Goal: Task Accomplishment & Management: Manage account settings

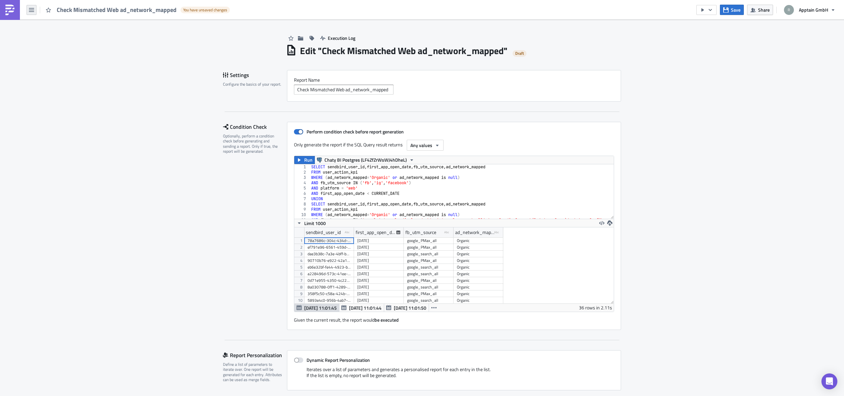
click at [32, 11] on icon "button" at bounding box center [31, 9] width 5 height 5
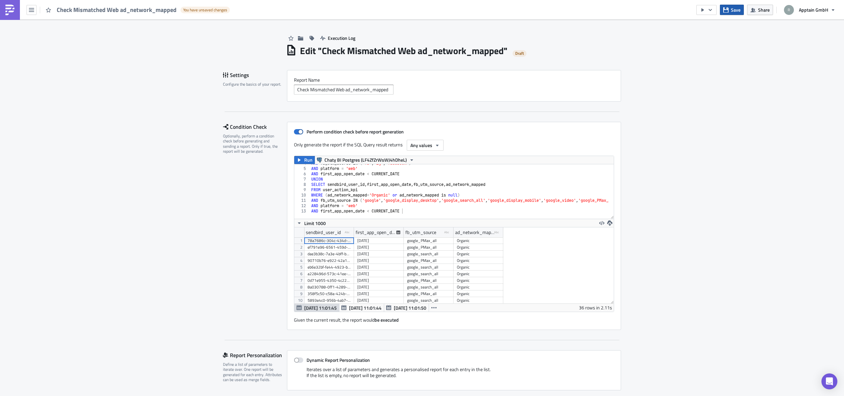
click at [736, 9] on span "Save" at bounding box center [736, 9] width 10 height 7
click at [29, 11] on button "button" at bounding box center [32, 10] width 10 height 10
click at [48, 37] on div "Home" at bounding box center [60, 36] width 44 height 7
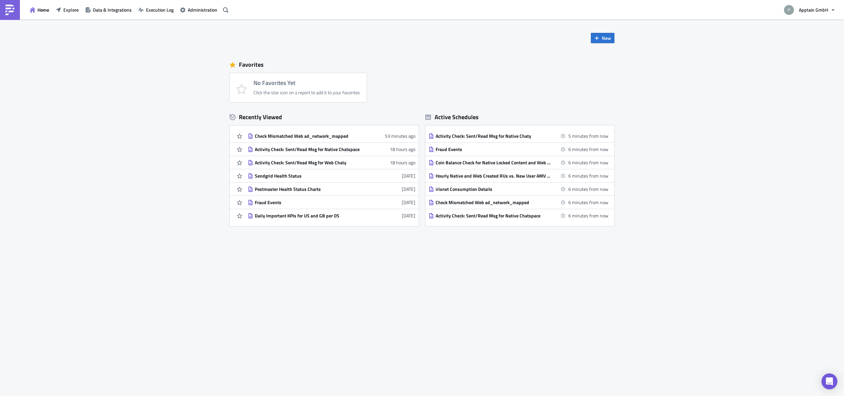
click at [102, 343] on div "New Favorites No Favorites Yet Click the star icon on a report to add it to you…" at bounding box center [422, 208] width 844 height 376
click at [65, 10] on span "Explore" at bounding box center [70, 9] width 15 height 7
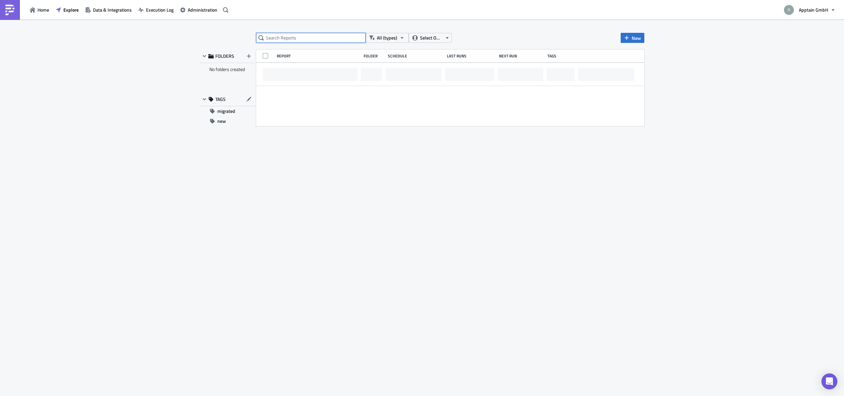
click at [296, 40] on input "text" at bounding box center [310, 38] width 109 height 10
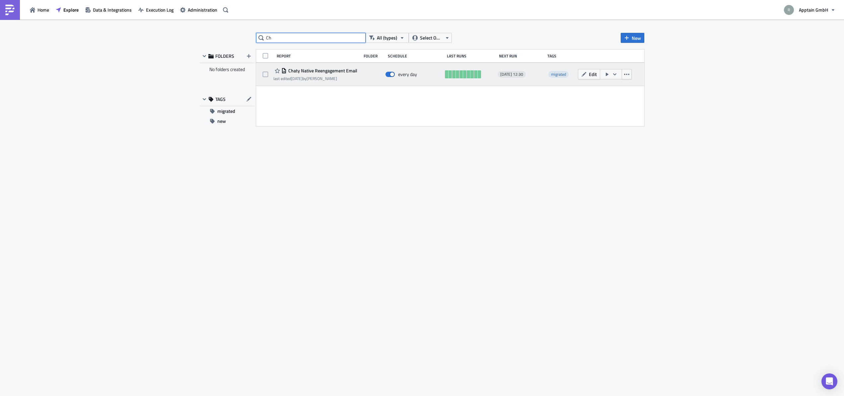
type input "C"
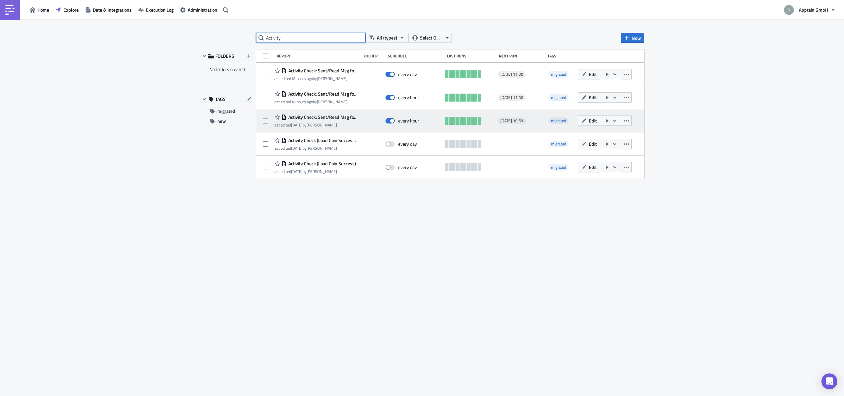
type input "Activity"
click at [317, 116] on span "Activity Check: Sent/Read Msg for Native Chaty" at bounding box center [322, 117] width 71 height 6
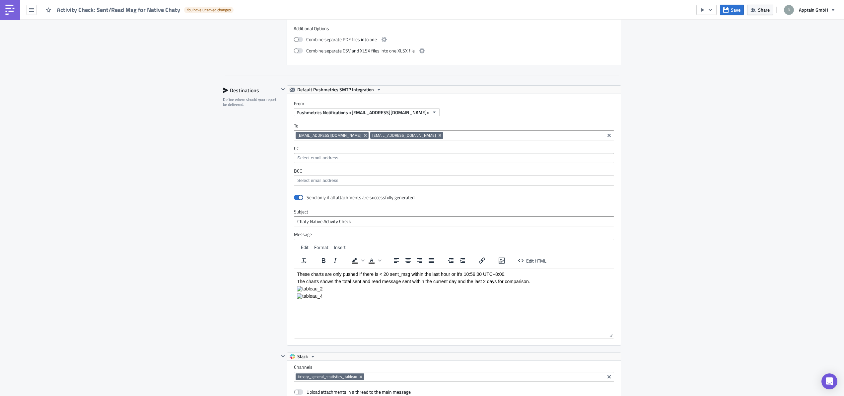
scroll to position [1031, 0]
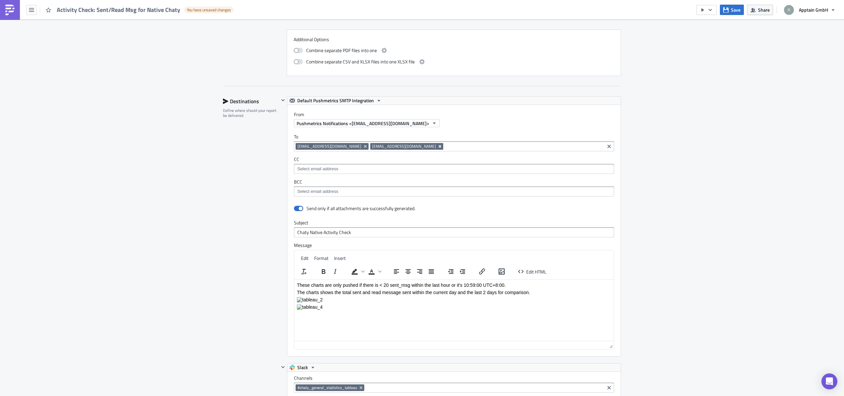
click at [440, 148] on icon "Remove Tag" at bounding box center [439, 146] width 5 height 5
click at [234, 171] on div "Destinations Define where should your report be delivered." at bounding box center [251, 343] width 56 height 494
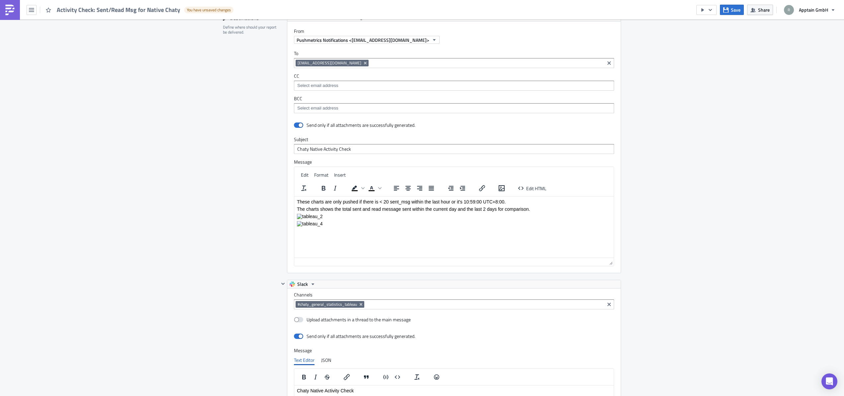
scroll to position [1312, 0]
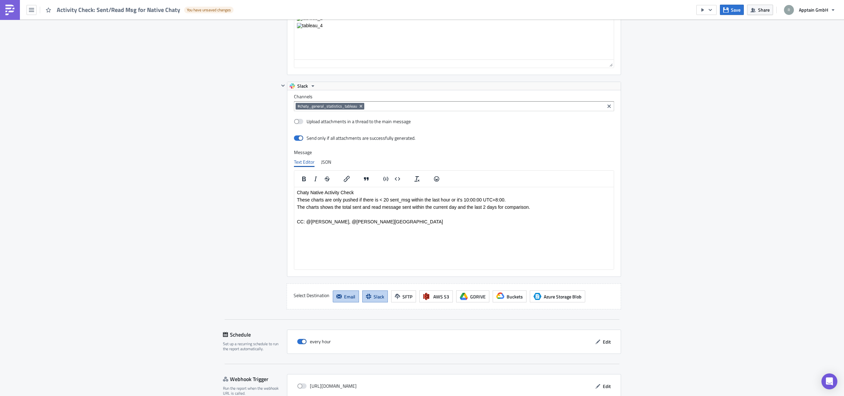
click at [360, 220] on p "CC: @[PERSON_NAME], @[PERSON_NAME][GEOGRAPHIC_DATA]" at bounding box center [454, 221] width 314 height 5
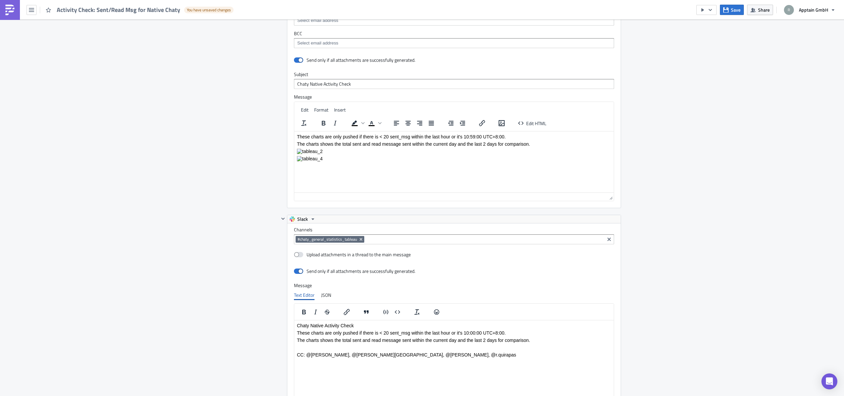
scroll to position [1347, 0]
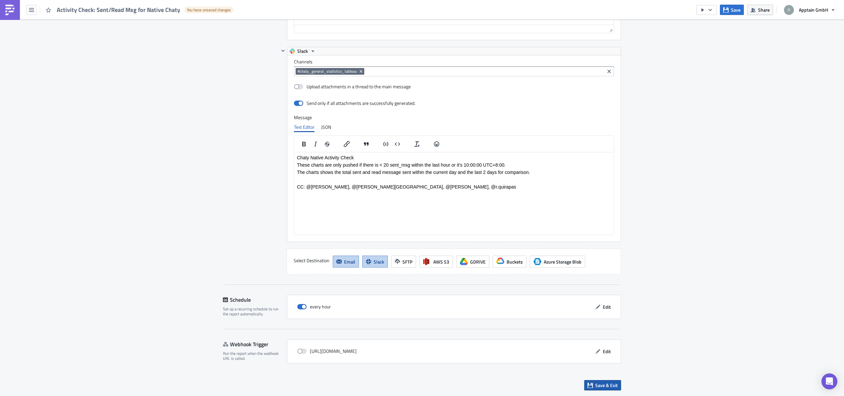
click at [599, 382] on span "Save & Exit" at bounding box center [606, 384] width 23 height 7
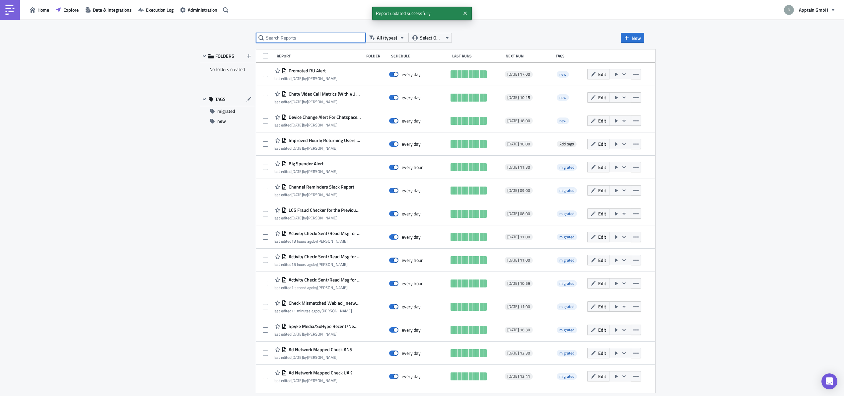
click at [309, 36] on input "text" at bounding box center [310, 38] width 109 height 10
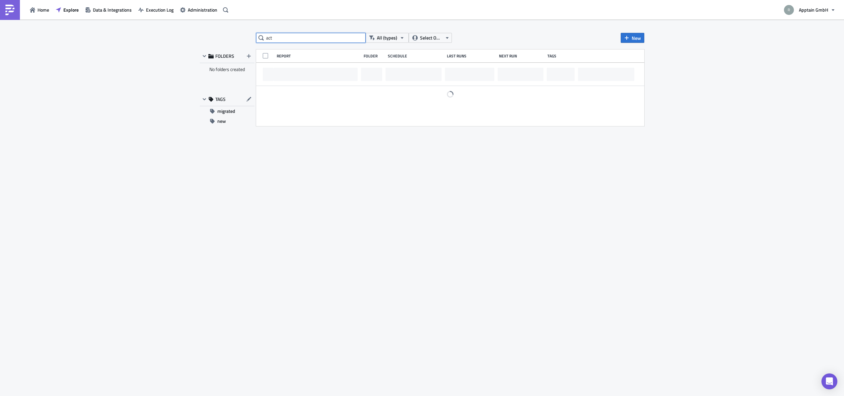
type input "act"
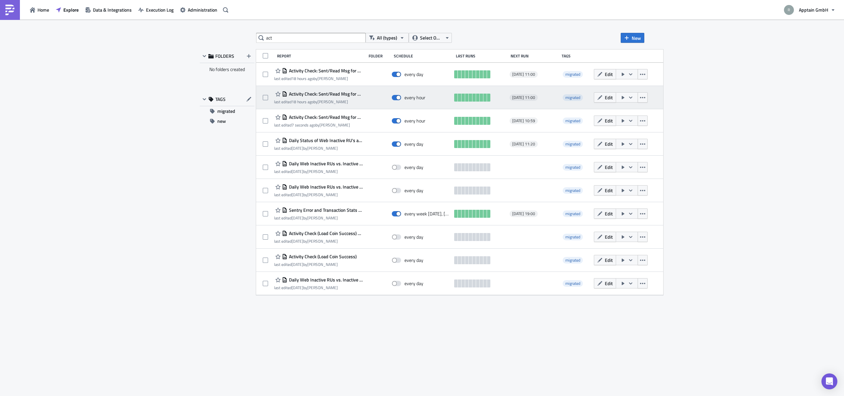
click at [313, 94] on span "Activity Check: Sent/Read Msg for Native Chatspace" at bounding box center [325, 94] width 76 height 6
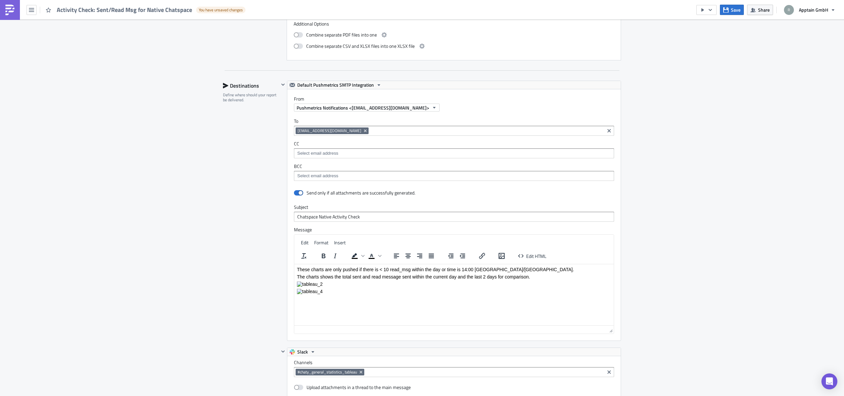
scroll to position [1029, 0]
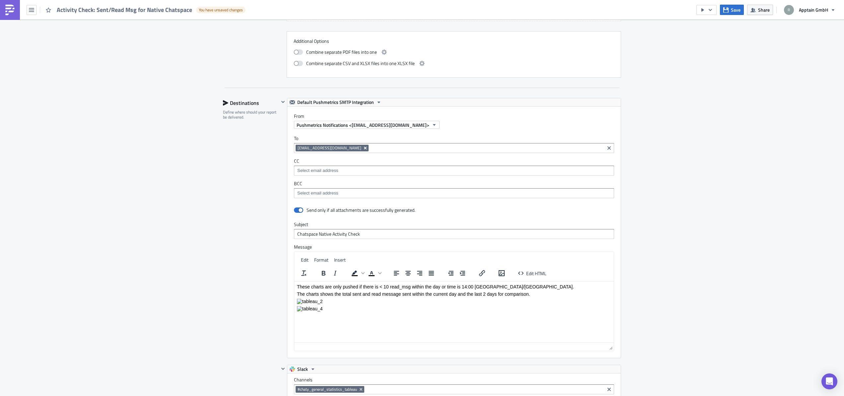
click at [362, 149] on icon "Remove Tag" at bounding box center [364, 147] width 5 height 5
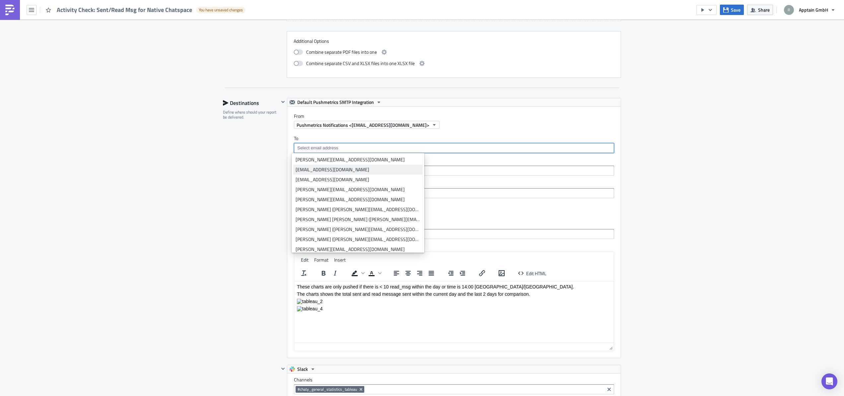
click at [330, 171] on div "[EMAIL_ADDRESS][DOMAIN_NAME]" at bounding box center [357, 169] width 125 height 7
click at [244, 177] on div "Destinations Define where should your report be delivered." at bounding box center [251, 345] width 56 height 494
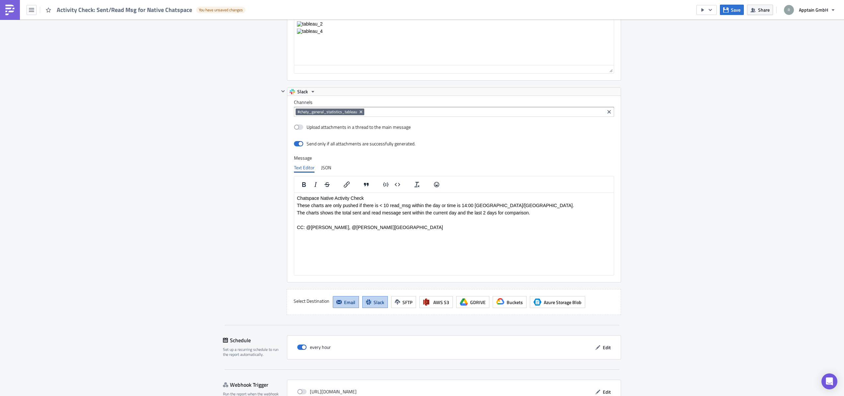
scroll to position [1310, 0]
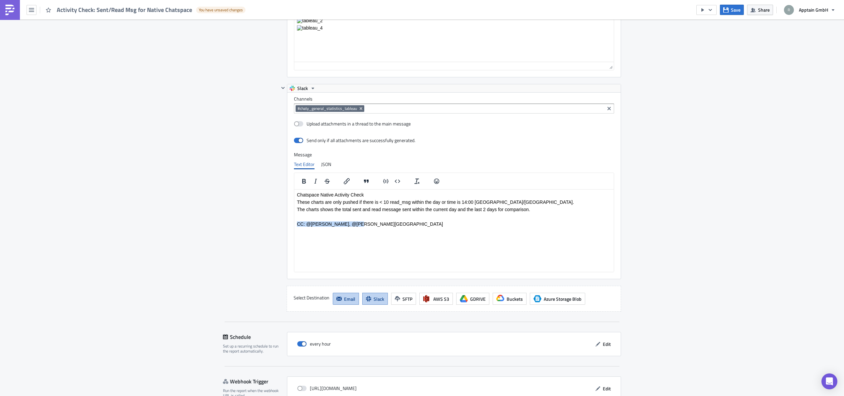
click at [363, 222] on p "CC: @[PERSON_NAME], @[PERSON_NAME][GEOGRAPHIC_DATA]" at bounding box center [454, 223] width 314 height 5
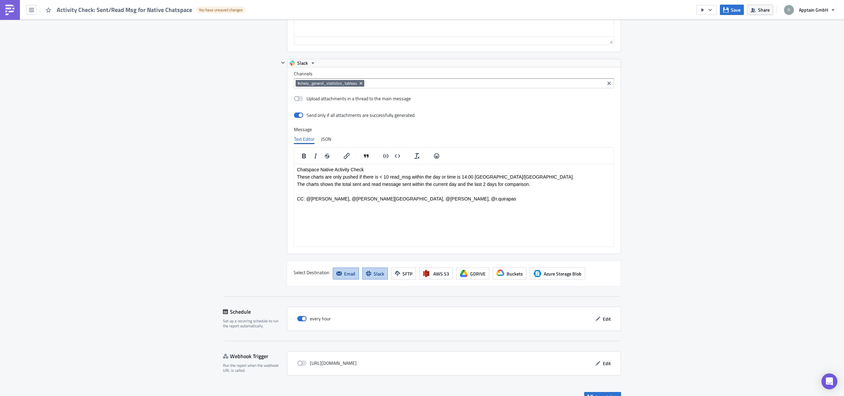
scroll to position [1347, 0]
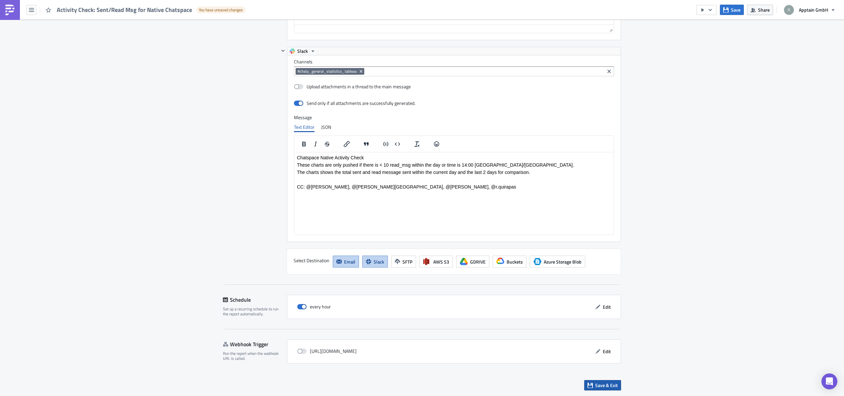
click at [597, 386] on span "Save & Exit" at bounding box center [606, 384] width 23 height 7
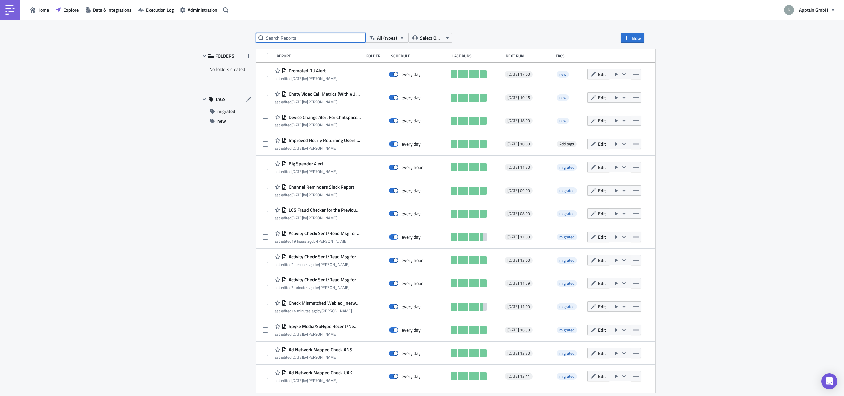
click at [291, 37] on input "text" at bounding box center [310, 38] width 109 height 10
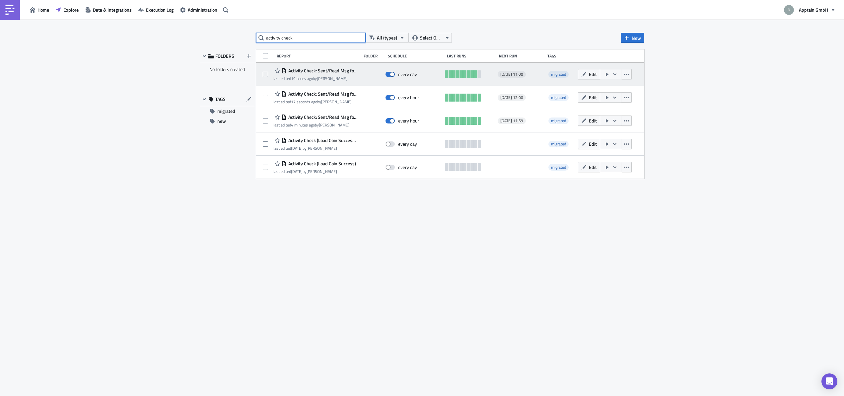
type input "activity check"
click at [337, 73] on span "Activity Check: Sent/Read Msg for Web Chaty" at bounding box center [322, 71] width 71 height 6
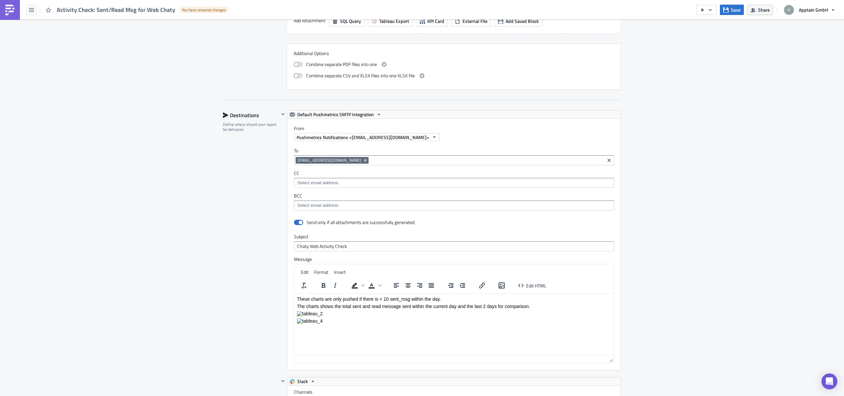
scroll to position [1017, 0]
click at [362, 161] on icon "Remove Tag" at bounding box center [364, 159] width 5 height 5
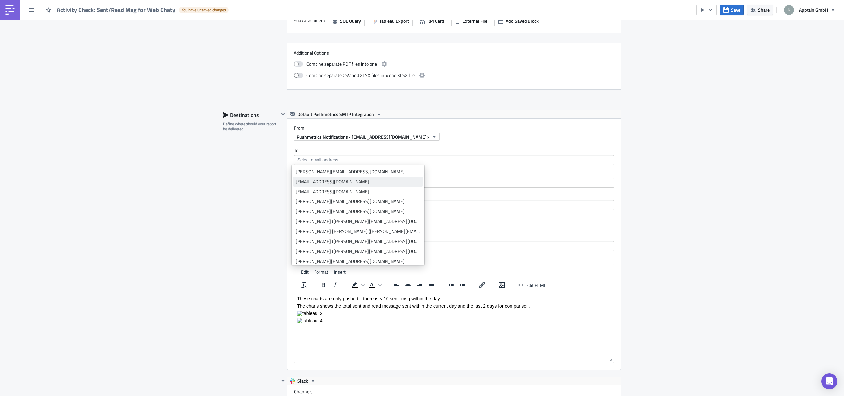
click at [328, 180] on div "[EMAIL_ADDRESS][DOMAIN_NAME]" at bounding box center [357, 181] width 125 height 7
click at [256, 192] on div "Destinations Define where should your report be delivered." at bounding box center [251, 357] width 56 height 494
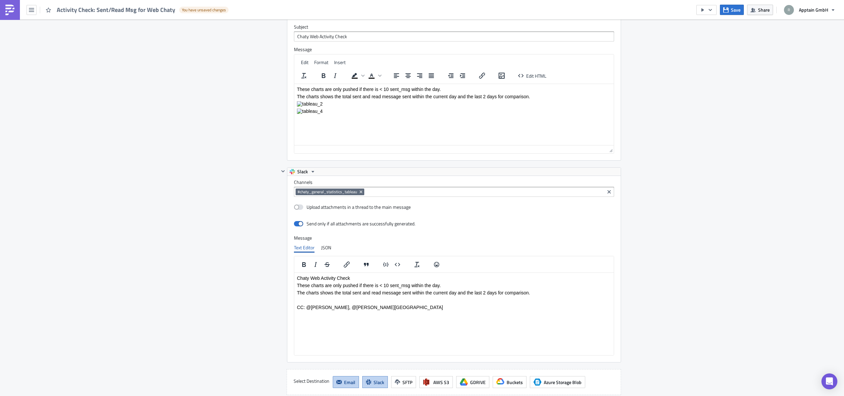
scroll to position [1281, 0]
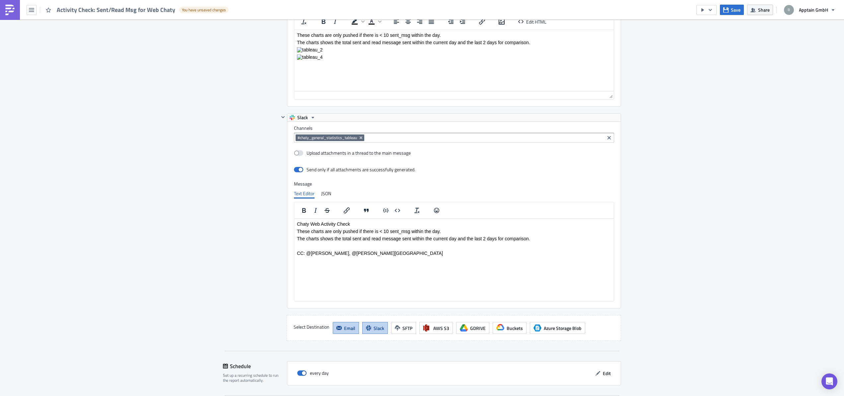
click at [366, 254] on p "CC: @[PERSON_NAME], @[PERSON_NAME][GEOGRAPHIC_DATA]" at bounding box center [454, 252] width 314 height 5
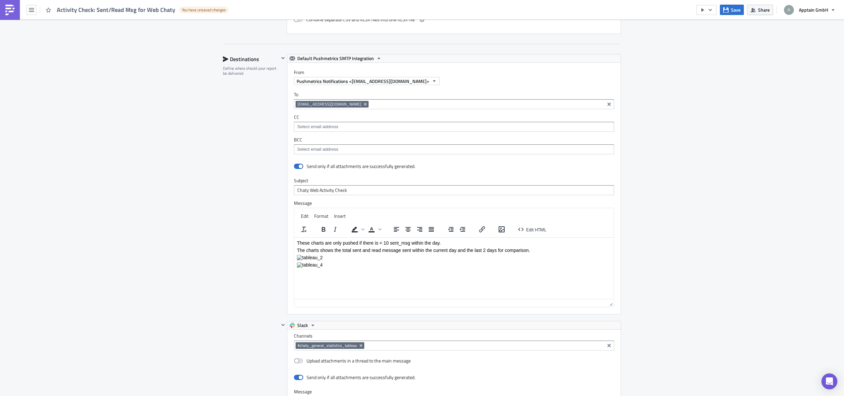
scroll to position [1347, 0]
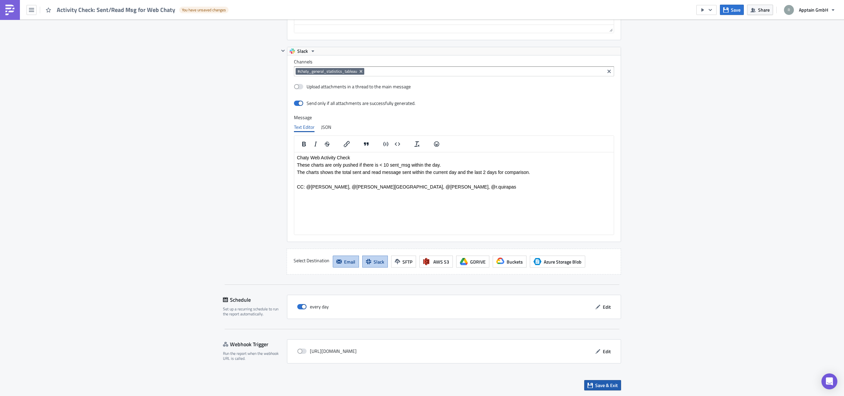
click at [591, 385] on button "Save & Exit" at bounding box center [602, 385] width 37 height 10
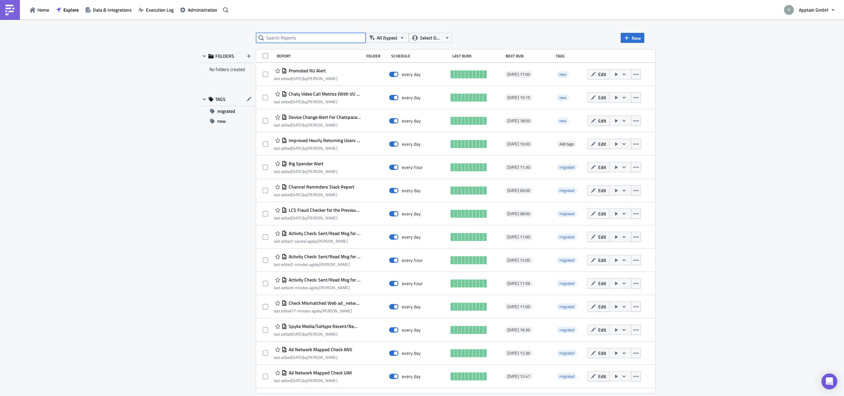
click at [312, 33] on input "text" at bounding box center [310, 38] width 109 height 10
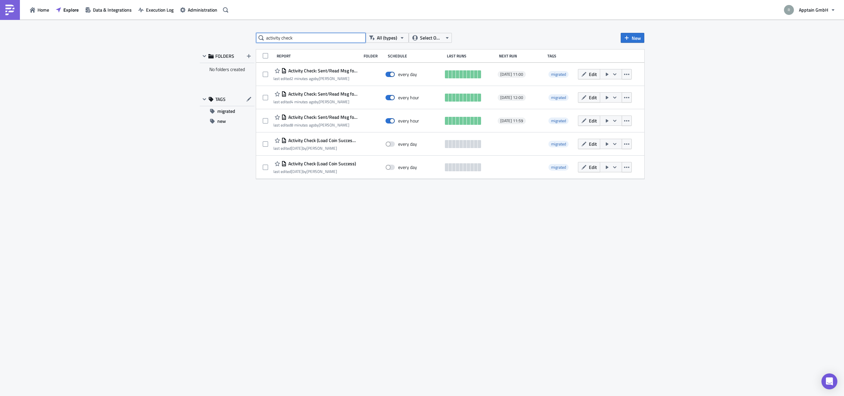
type input "activity check"
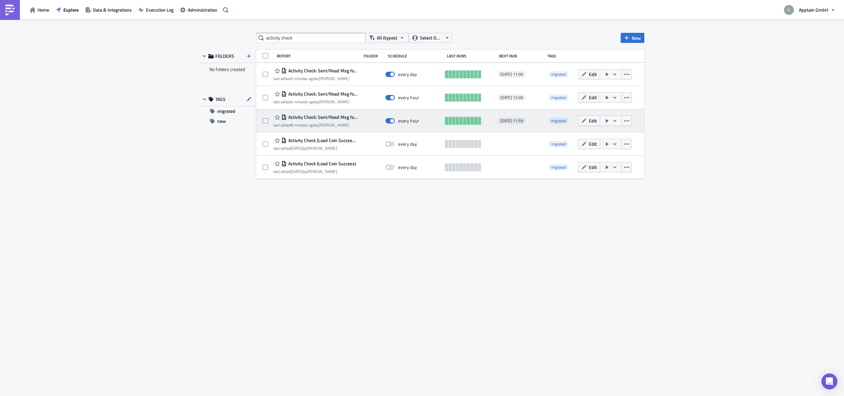
click at [310, 116] on span "Activity Check: Sent/Read Msg for Native Chaty" at bounding box center [322, 117] width 71 height 6
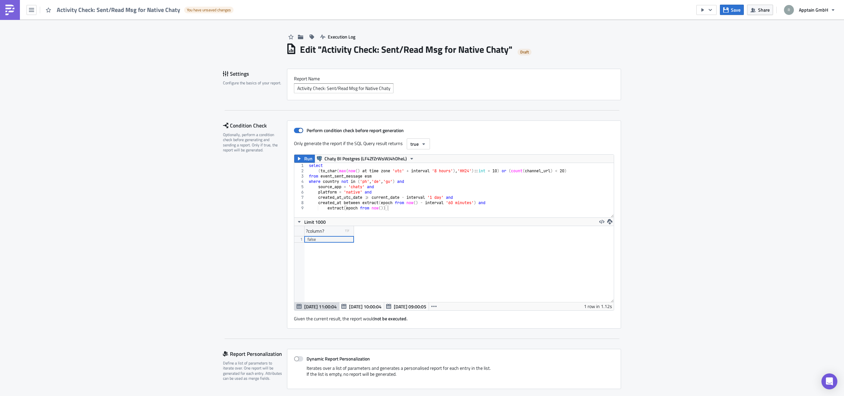
scroll to position [3, 0]
click at [398, 207] on div "select ( to_char ( max ( now ( ) at time zone 'utc' + interval '8 hours' ) , 'H…" at bounding box center [460, 193] width 306 height 65
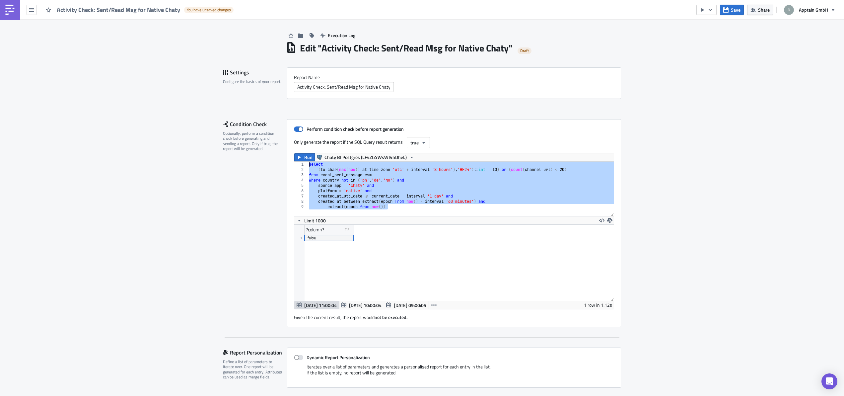
drag, startPoint x: 394, startPoint y: 207, endPoint x: 285, endPoint y: 157, distance: 120.6
click at [287, 159] on div "Perform condition check before report generation Only generate the report if th…" at bounding box center [454, 223] width 334 height 208
type textarea "select (to_char(max(now() at time zone 'utc' + interval '8 hours'), 'HH24')::in…"
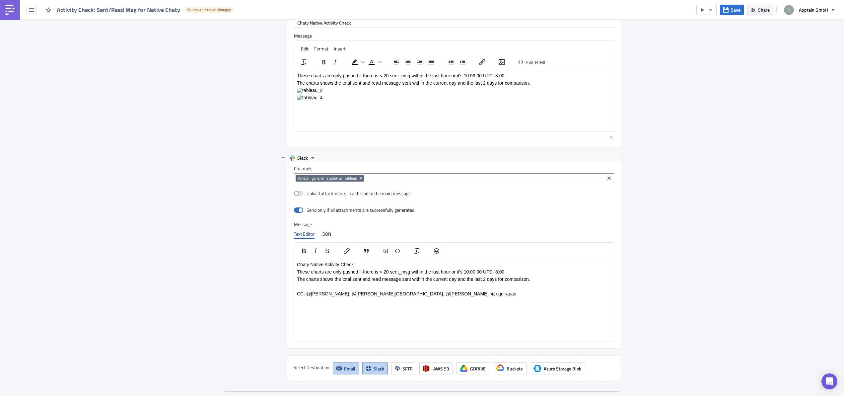
scroll to position [1347, 0]
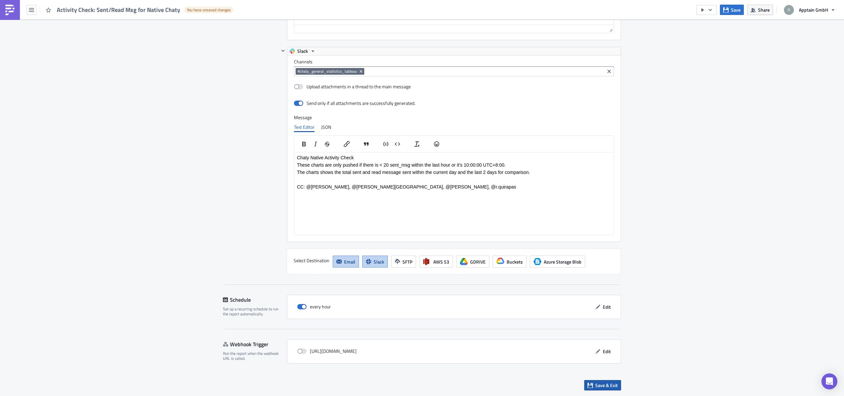
click at [601, 386] on span "Save & Exit" at bounding box center [606, 384] width 23 height 7
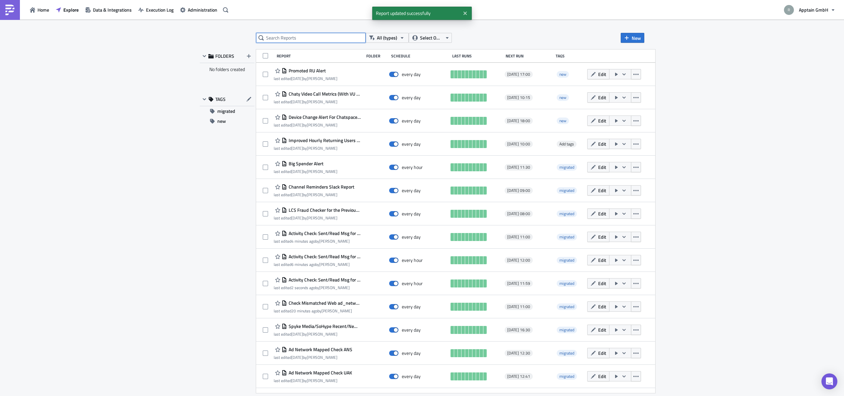
click at [315, 35] on input "text" at bounding box center [310, 38] width 109 height 10
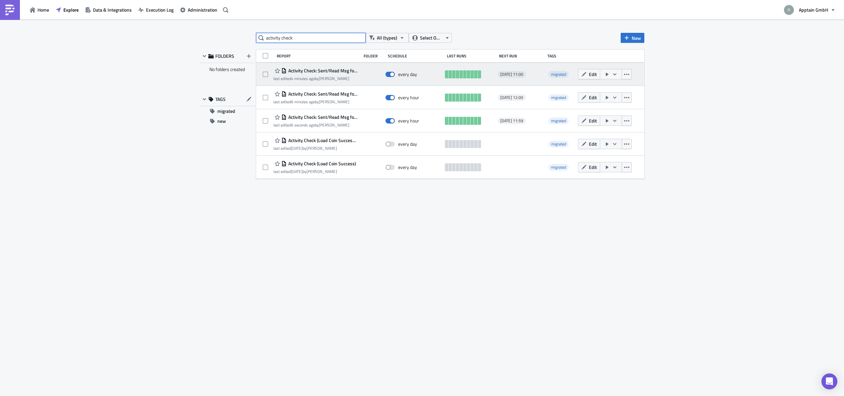
type input "activity check"
click at [330, 72] on span "Activity Check: Sent/Read Msg for Web Chaty" at bounding box center [322, 71] width 71 height 6
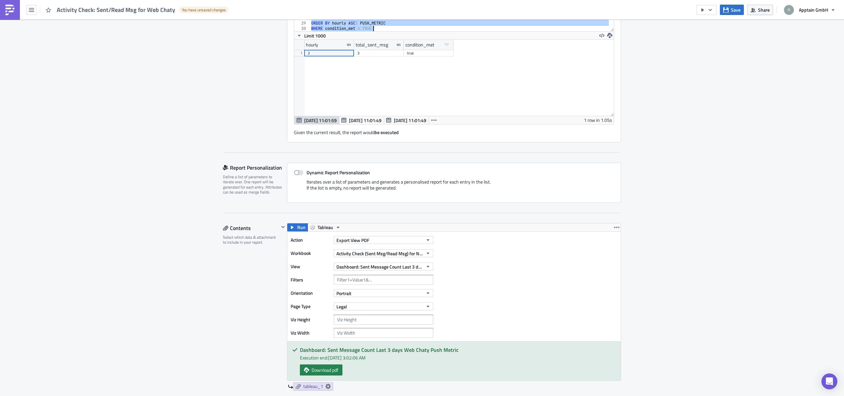
scroll to position [188, 0]
drag, startPoint x: 309, startPoint y: 168, endPoint x: 406, endPoint y: 98, distance: 119.5
click at [406, 98] on div "SELECT 20 21 22 23 24 25 26 27 28 29 30 AND created_at_utc_date >= CURRENT_DATE…" at bounding box center [453, 50] width 319 height 148
paste textarea "extract(epoch from now())"
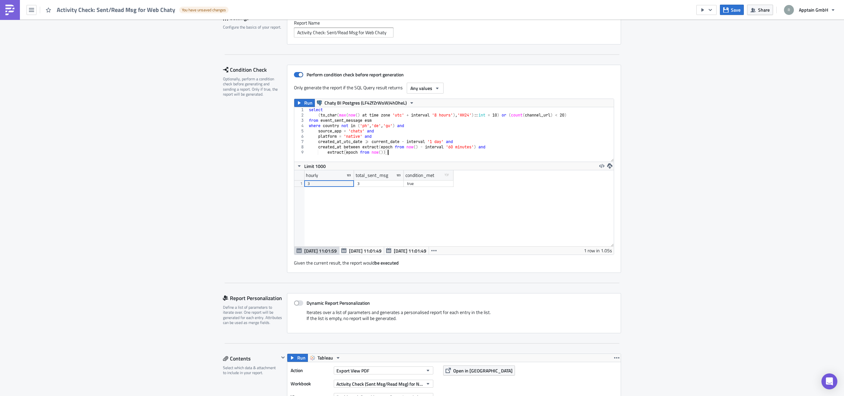
scroll to position [54, 0]
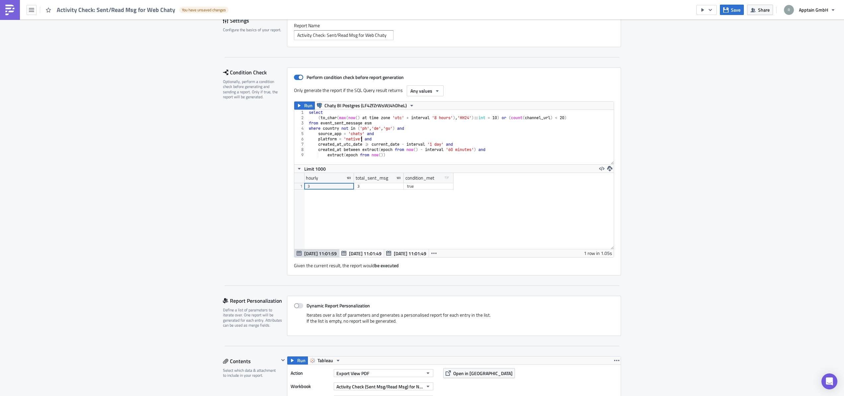
click at [359, 139] on div "select ( to_char ( max ( now ( ) at time zone 'utc' + interval '8 hours' ) , 'H…" at bounding box center [460, 142] width 306 height 65
click at [411, 138] on div "select ( to_char ( max ( now ( ) at time zone 'utc' + interval '8 hours' ) , 'H…" at bounding box center [460, 142] width 306 height 65
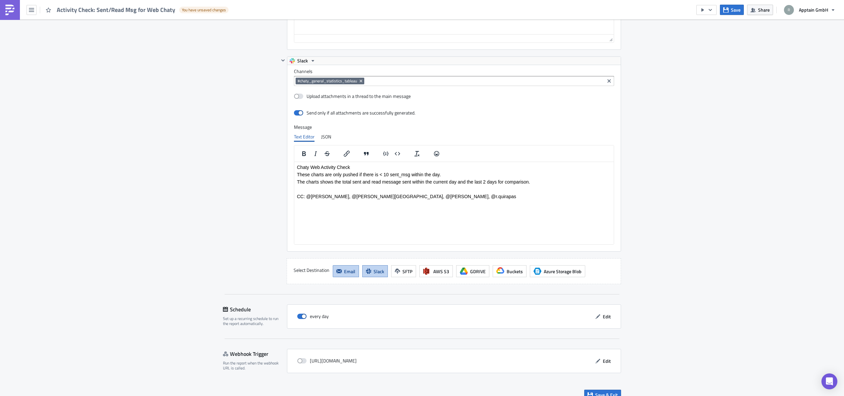
scroll to position [1347, 0]
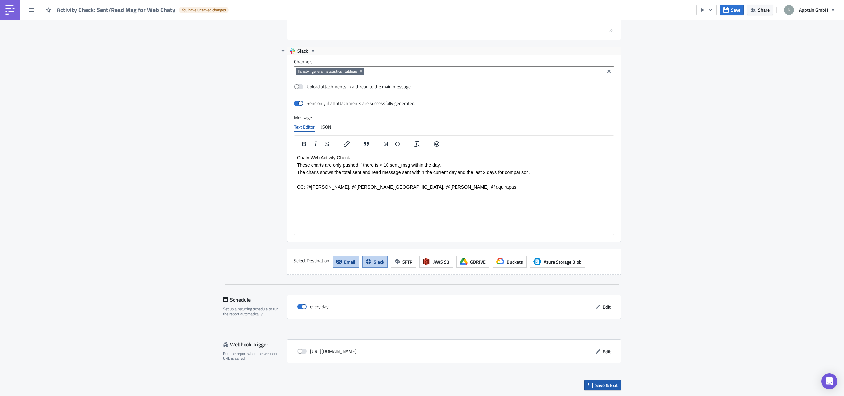
type textarea "platform = 'web' and"
click at [604, 382] on span "Save & Exit" at bounding box center [606, 384] width 23 height 7
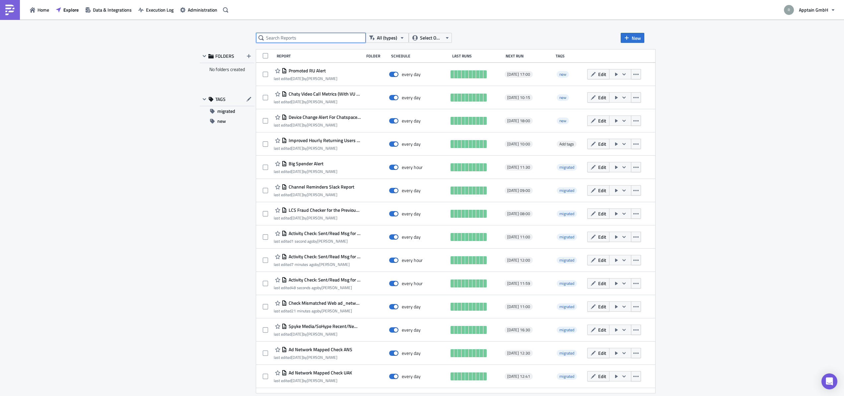
click at [339, 39] on input "text" at bounding box center [310, 38] width 109 height 10
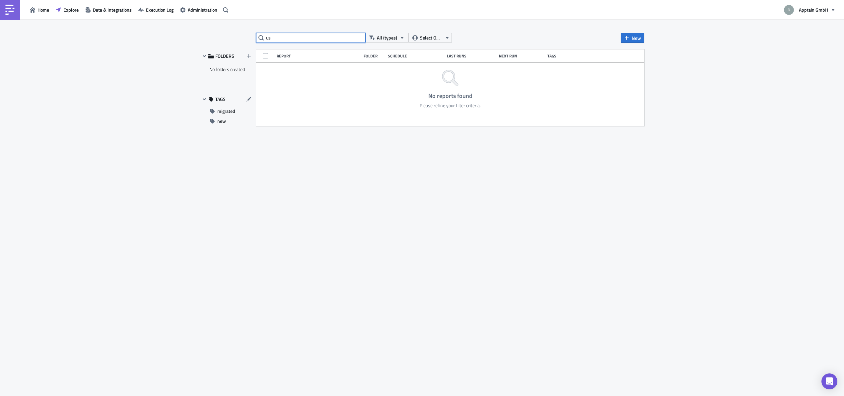
type input "u"
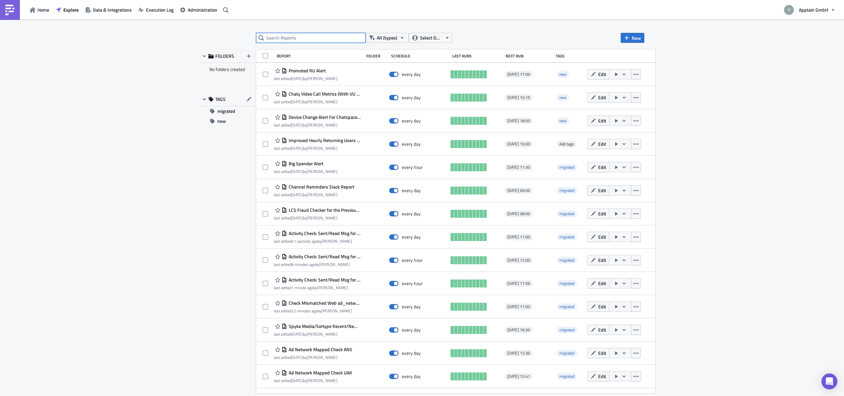
click at [303, 38] on input "text" at bounding box center [310, 38] width 109 height 10
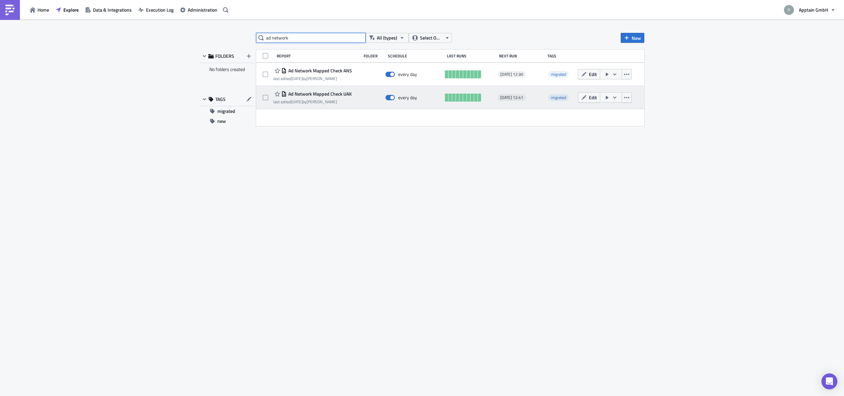
type input "ad network"
click at [321, 95] on span "Ad Network Mapped Check UAK" at bounding box center [319, 94] width 65 height 6
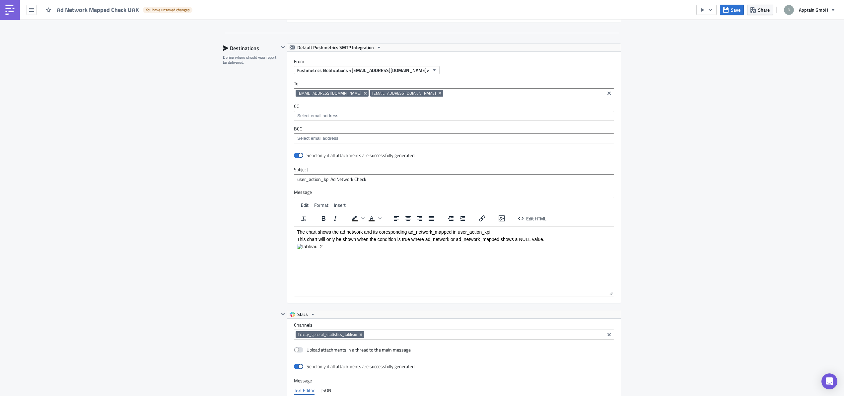
scroll to position [760, 0]
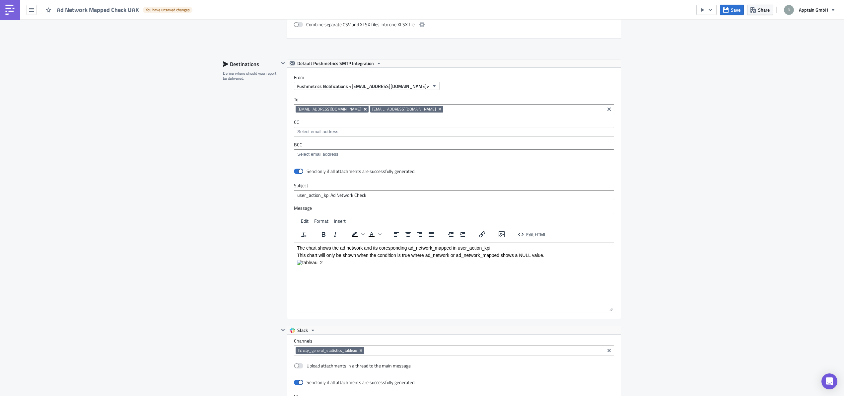
click at [362, 109] on icon "Remove Tag" at bounding box center [364, 108] width 5 height 5
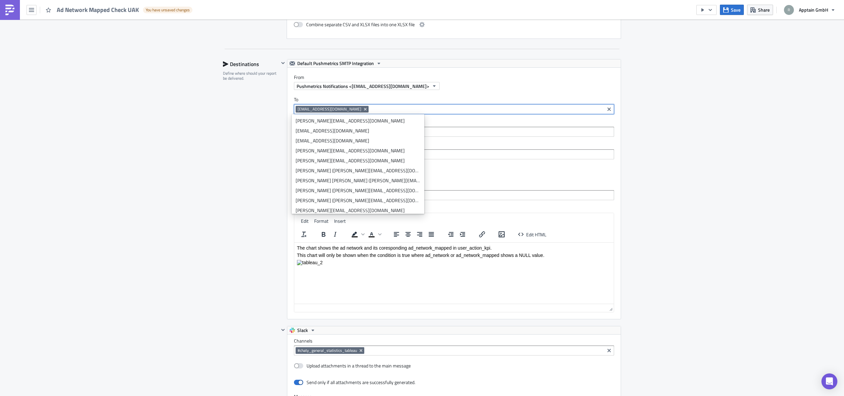
click at [227, 177] on div "Destinations Define where should your report be delivered." at bounding box center [251, 306] width 56 height 494
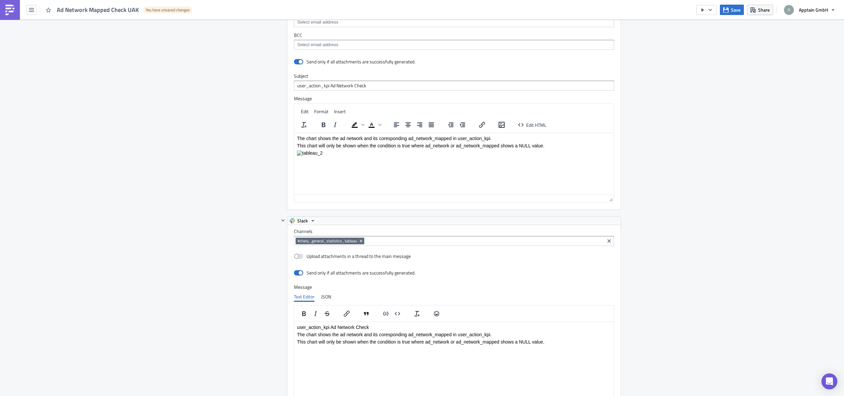
scroll to position [952, 0]
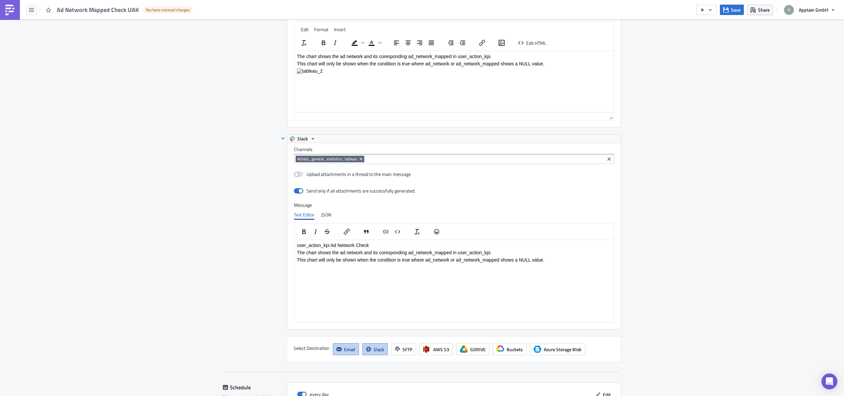
click at [559, 260] on p "This chart will only be shown when the condition is true where ad_network or ad…" at bounding box center [454, 259] width 314 height 5
click at [244, 230] on div "Destinations Define where should your report be delivered." at bounding box center [251, 115] width 56 height 494
click at [298, 276] on p "@[PERSON_NAME], @[PERSON_NAME][GEOGRAPHIC_DATA], @[PERSON_NAME], @r.quirapas" at bounding box center [454, 274] width 314 height 5
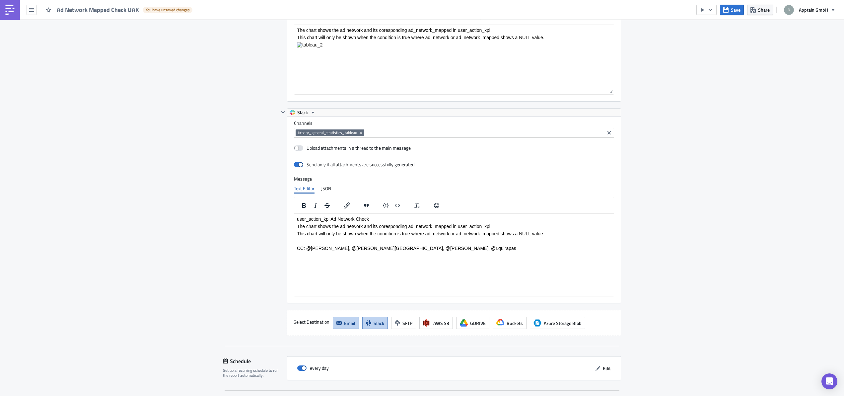
scroll to position [1039, 0]
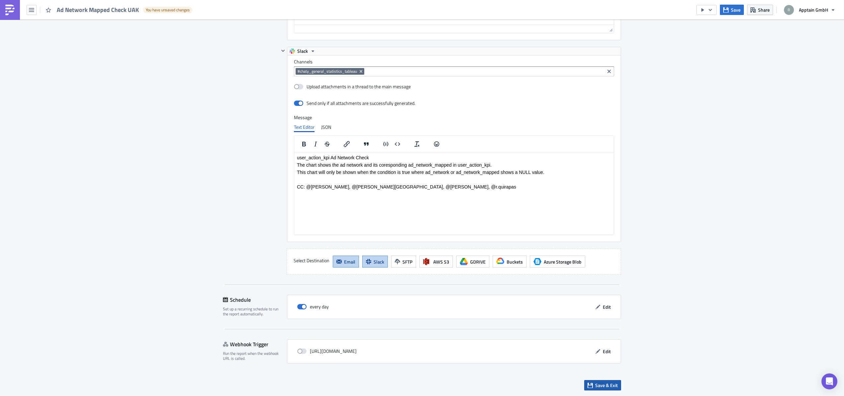
click at [601, 382] on span "Save & Exit" at bounding box center [606, 384] width 23 height 7
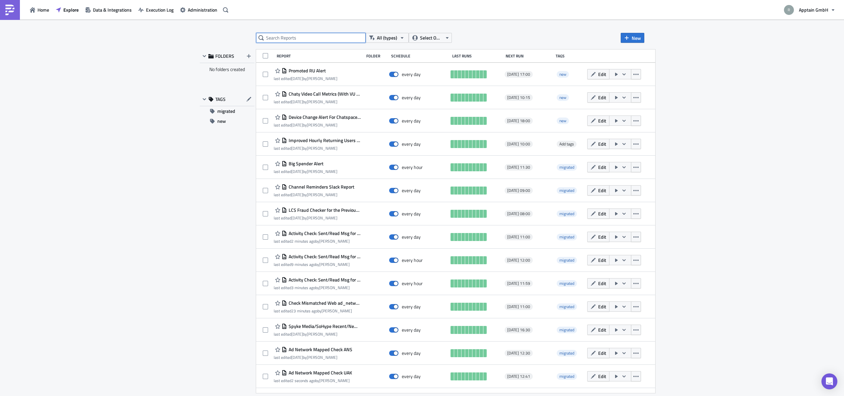
click at [305, 37] on input "text" at bounding box center [310, 38] width 109 height 10
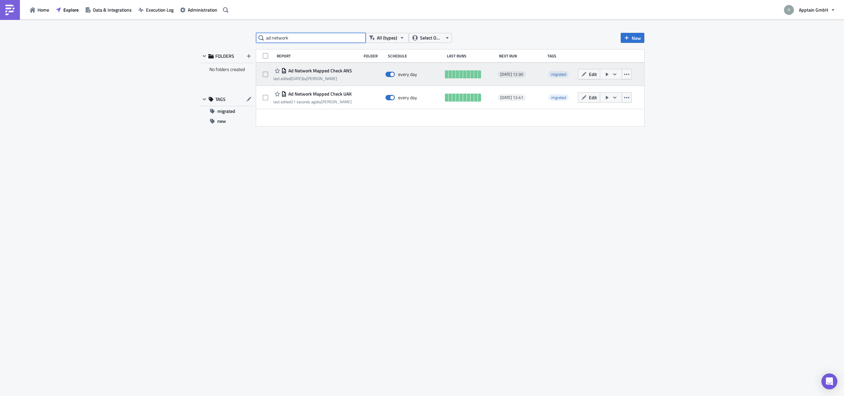
type input "ad network"
click at [316, 70] on span "Ad Network Mapped Check ANS" at bounding box center [319, 71] width 65 height 6
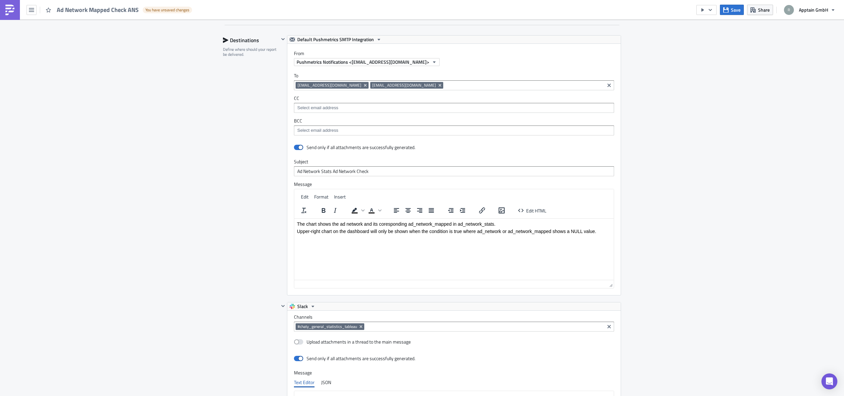
scroll to position [327, 0]
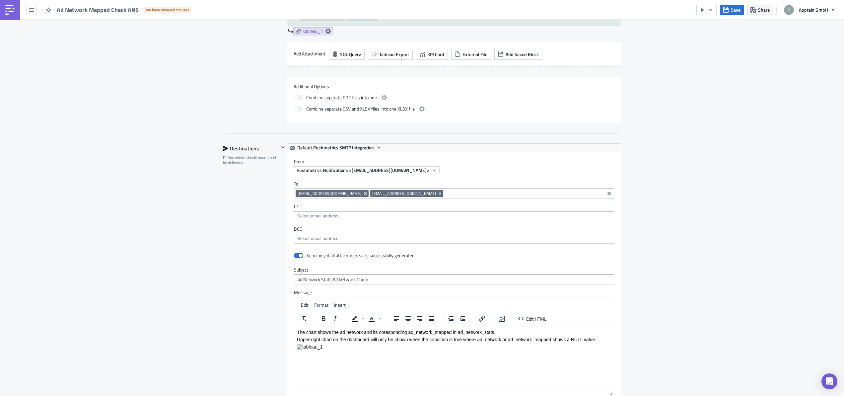
click at [364, 193] on icon "Remove Tag" at bounding box center [365, 193] width 3 height 3
click at [228, 215] on div "Destinations Define where should your report be delivered." at bounding box center [251, 390] width 56 height 494
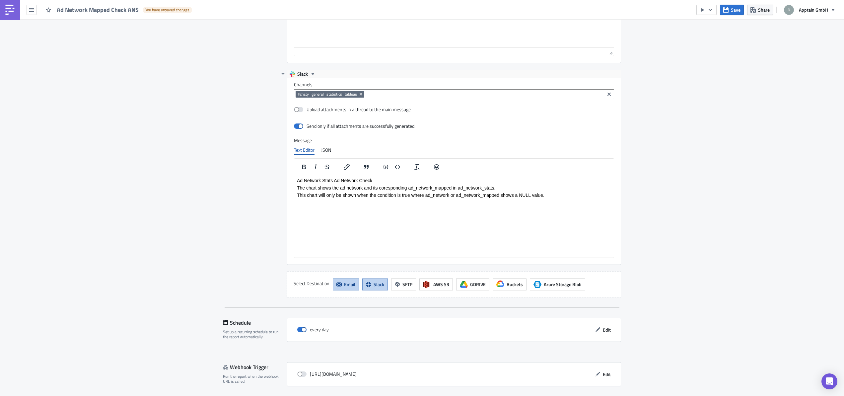
scroll to position [668, 0]
click at [376, 207] on html "Ad Network Stats Ad Network Check The chart shows the ad network and its coresp…" at bounding box center [453, 190] width 319 height 32
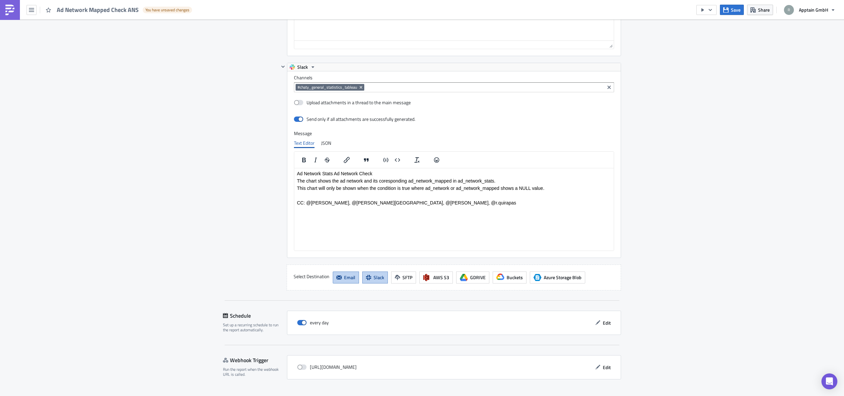
scroll to position [690, 0]
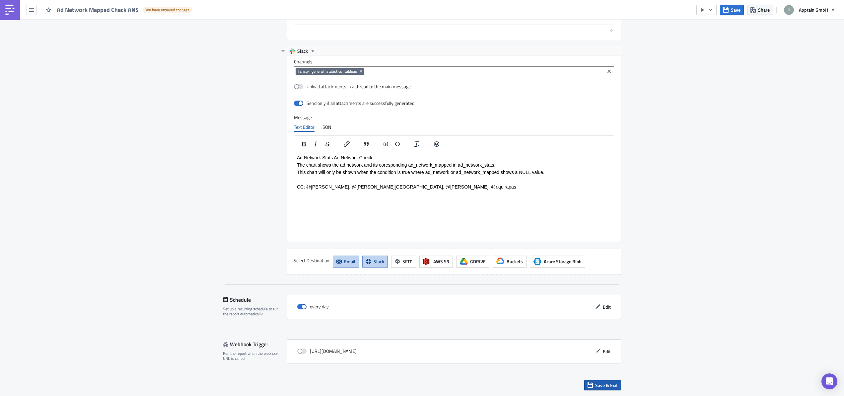
drag, startPoint x: 602, startPoint y: 385, endPoint x: 587, endPoint y: 388, distance: 14.8
click at [601, 385] on span "Save & Exit" at bounding box center [606, 384] width 23 height 7
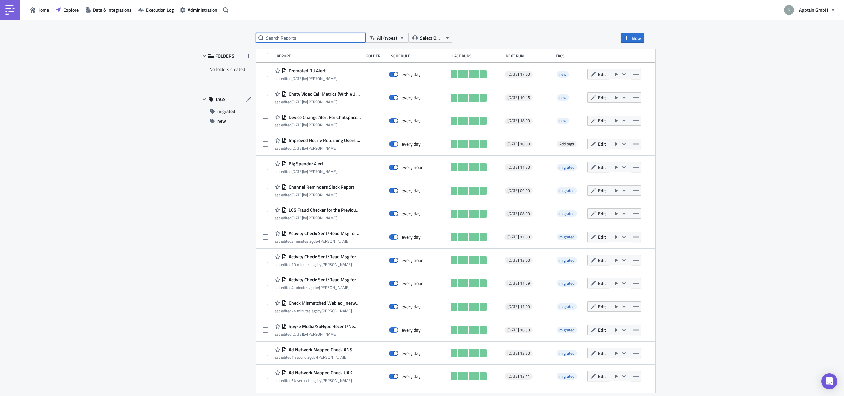
click at [310, 38] on input "text" at bounding box center [310, 38] width 109 height 10
click at [194, 36] on div "All (types) Select Owner New FOLDERS No folders created TAGS migrated new Repor…" at bounding box center [422, 208] width 844 height 377
click at [292, 38] on input "text" at bounding box center [310, 38] width 109 height 10
click at [215, 33] on div "All (types) Select Owner New FOLDERS No folders created TAGS migrated new Repor…" at bounding box center [421, 208] width 451 height 351
click at [226, 37] on div "All (types) Select Owner New FOLDERS No folders created TAGS migrated new Repor…" at bounding box center [421, 208] width 451 height 351
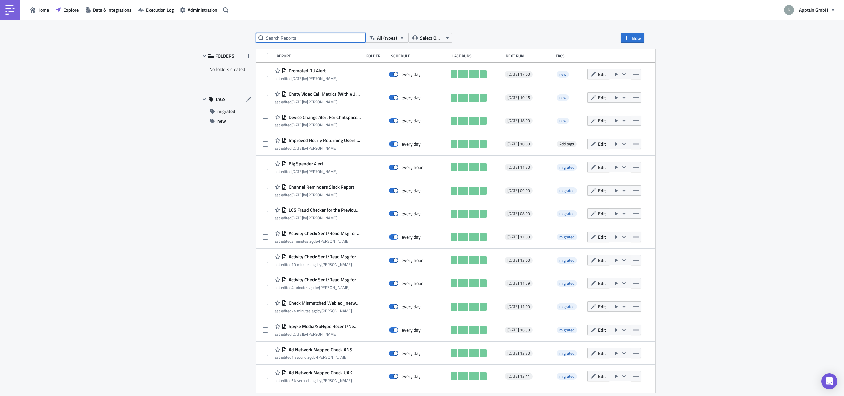
click at [286, 37] on input "text" at bounding box center [310, 38] width 109 height 10
click at [229, 38] on div "All (types) Select Owner New FOLDERS No folders created TAGS migrated new Repor…" at bounding box center [421, 208] width 451 height 351
click at [292, 38] on input "text" at bounding box center [310, 38] width 109 height 10
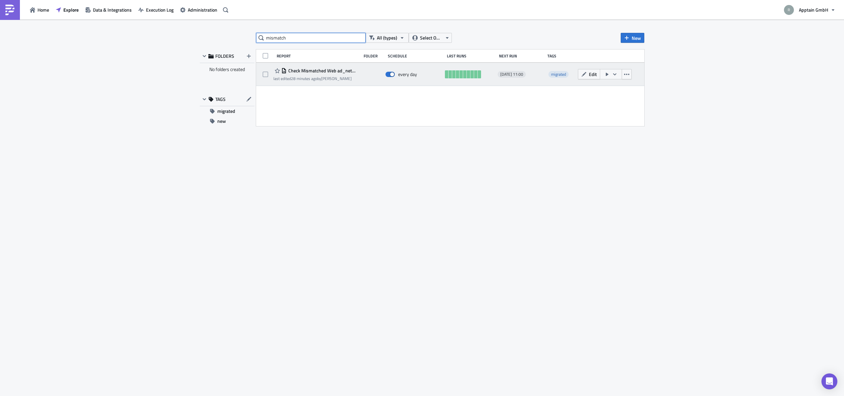
type input "mismatch"
click at [312, 73] on span "Check Mismatched Web ad_network_mapped" at bounding box center [322, 71] width 71 height 6
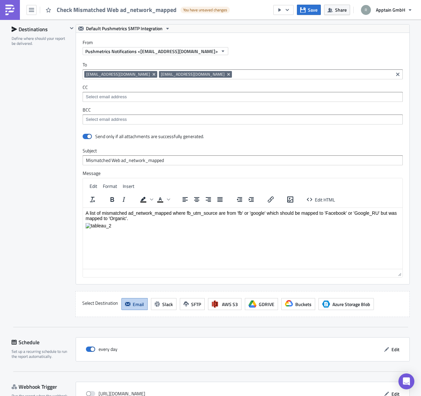
scroll to position [805, 0]
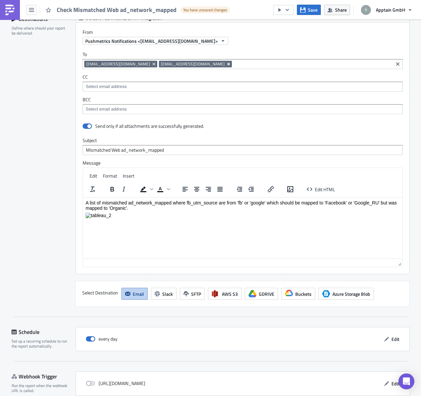
click at [229, 65] on icon "Remove Tag" at bounding box center [228, 63] width 5 height 5
click at [46, 104] on div "Destinations Define where should your report be delivered." at bounding box center [40, 160] width 56 height 292
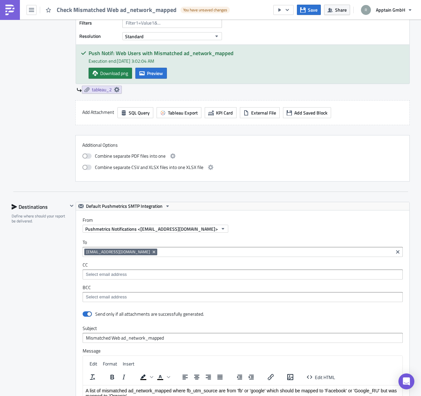
scroll to position [838, 0]
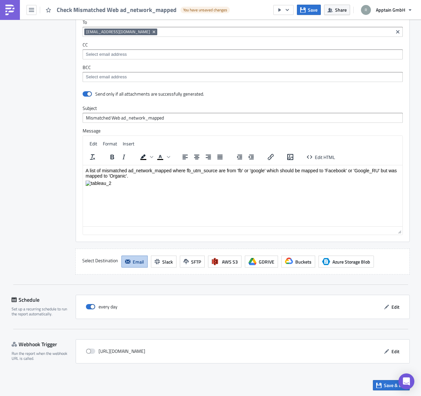
click at [210, 32] on input at bounding box center [275, 32] width 232 height 7
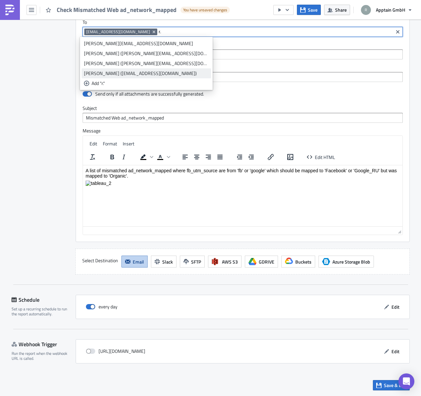
type input "r."
click at [160, 73] on div "[PERSON_NAME] ([EMAIL_ADDRESS][DOMAIN_NAME])" at bounding box center [146, 73] width 125 height 7
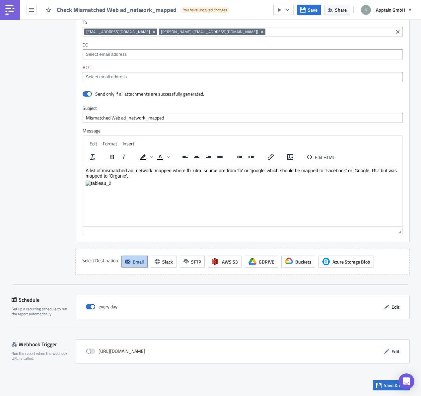
click at [58, 73] on div "Destinations Define where should your report be delivered." at bounding box center [40, 128] width 56 height 292
click at [378, 385] on icon "button" at bounding box center [378, 384] width 5 height 5
